Goal: Task Accomplishment & Management: Manage account settings

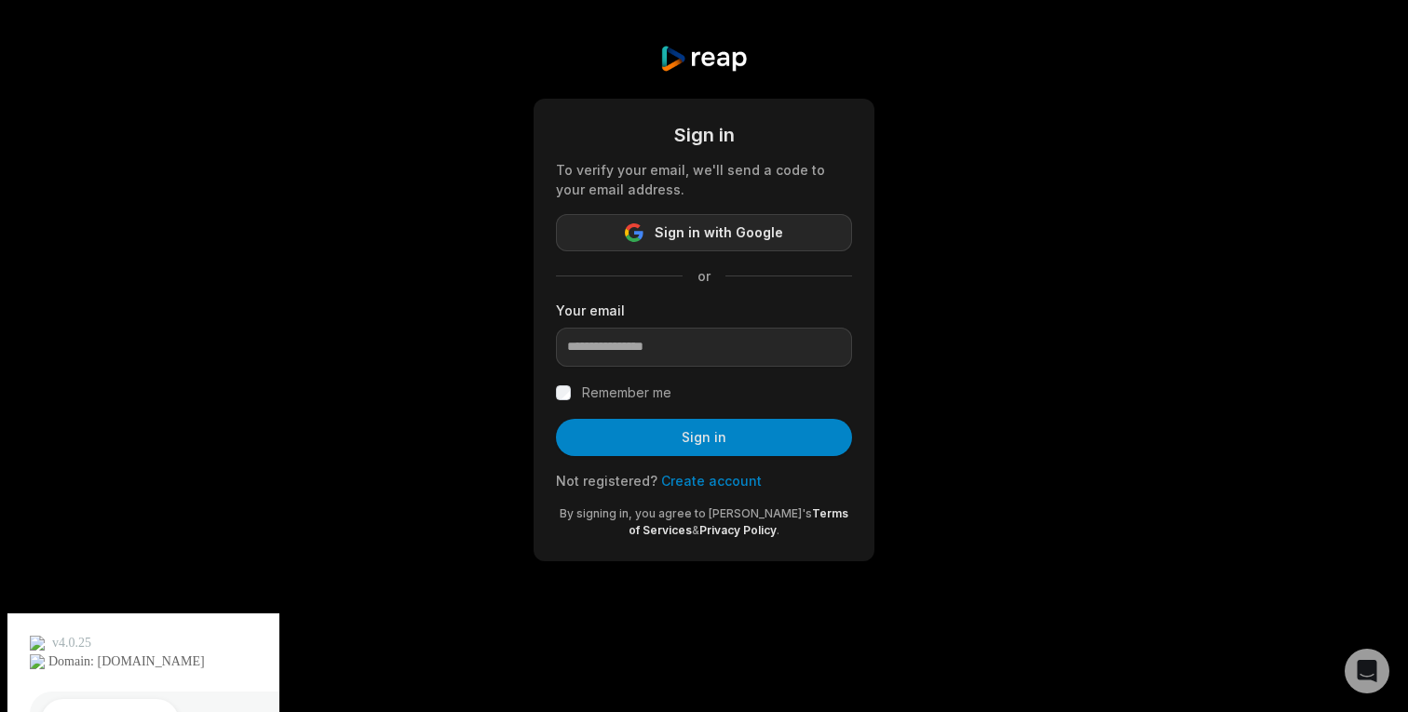
click at [733, 242] on span "Sign in with Google" at bounding box center [719, 233] width 129 height 22
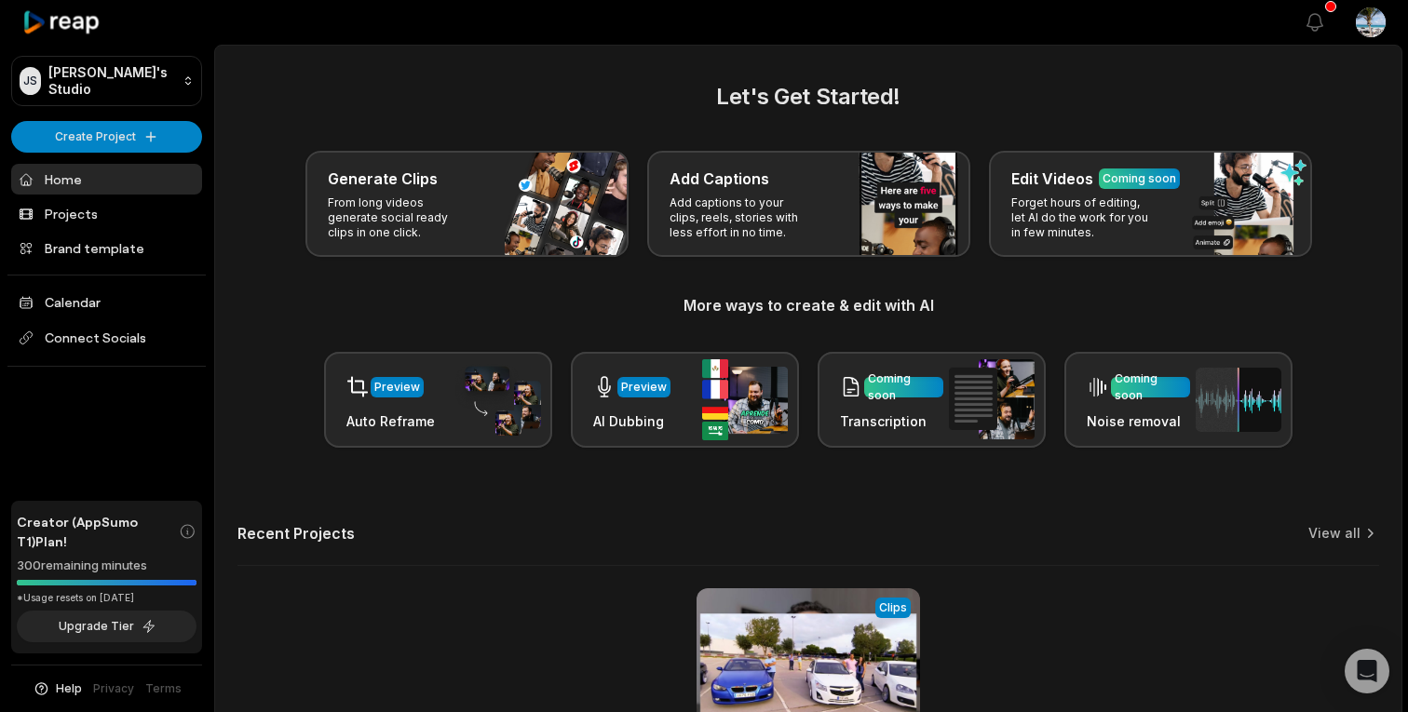
scroll to position [217, 0]
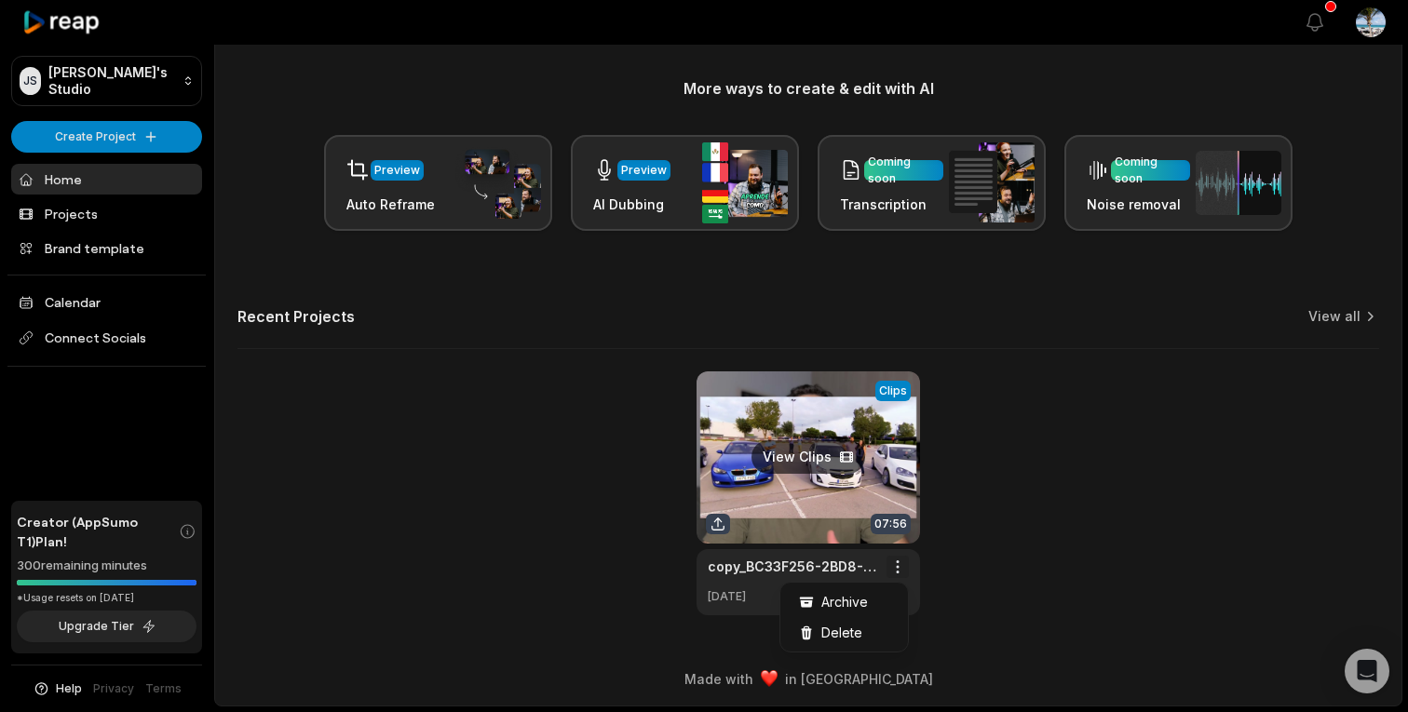
click at [899, 495] on html "[PERSON_NAME]'s Studio Create Project Home Projects Brand template Calendar Con…" at bounding box center [704, 139] width 1408 height 712
click at [842, 633] on span "Delete" at bounding box center [841, 633] width 41 height 20
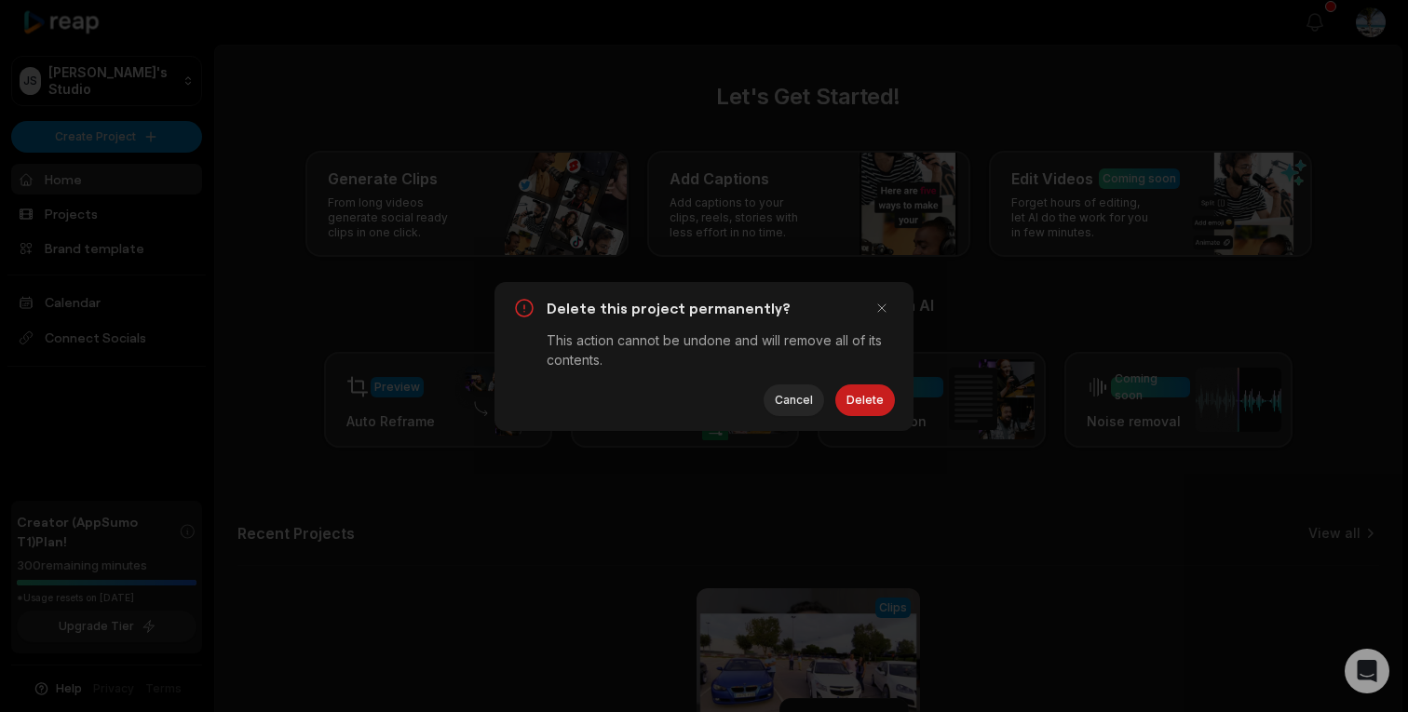
scroll to position [0, 0]
click at [872, 400] on button "Delete" at bounding box center [865, 401] width 60 height 32
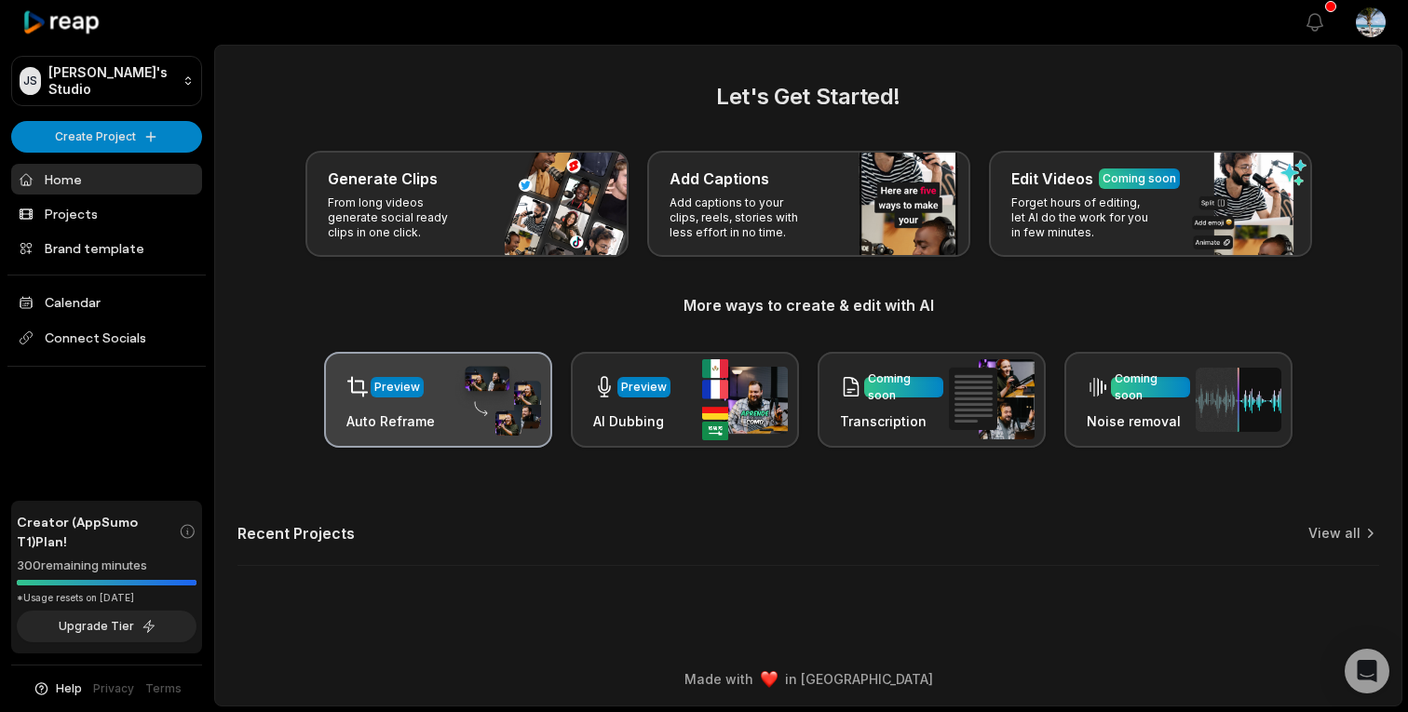
click at [387, 391] on div "Preview" at bounding box center [397, 387] width 46 height 17
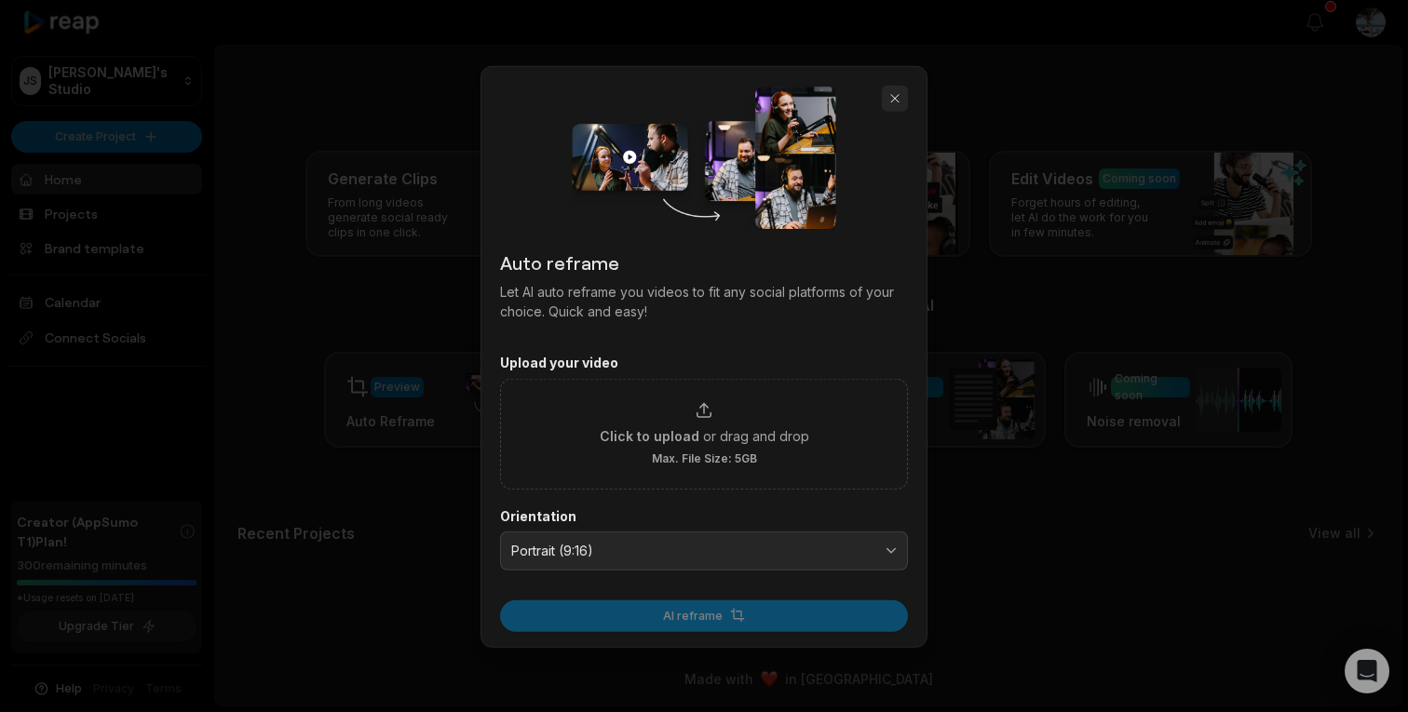
click at [893, 101] on button "button" at bounding box center [895, 98] width 26 height 26
